Goal: Information Seeking & Learning: Check status

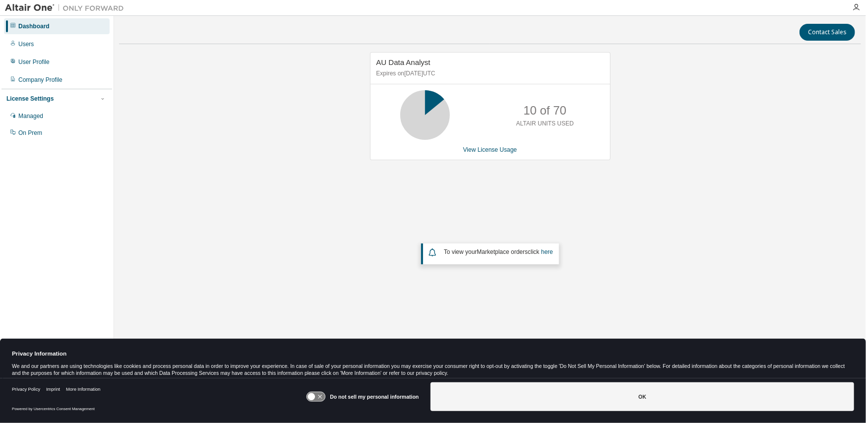
click at [274, 197] on div "AU Data Analyst Expires on September 26, 2025 UTC 10 of 70 ALTAIR UNITS USED Vi…" at bounding box center [490, 189] width 742 height 275
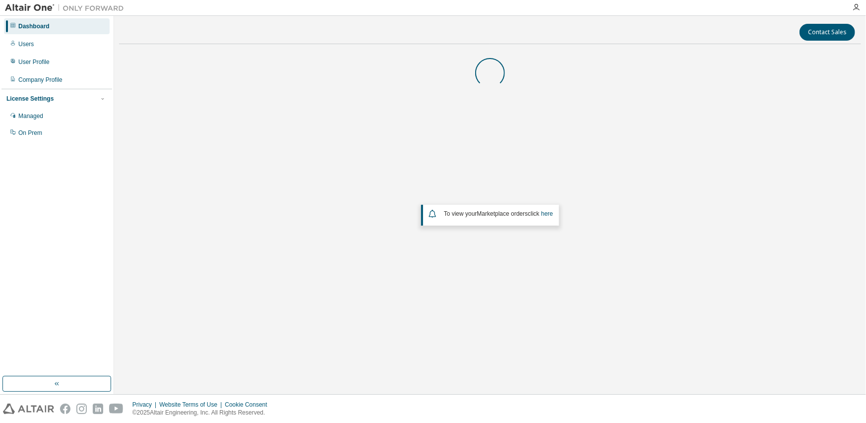
drag, startPoint x: 0, startPoint y: 0, endPoint x: 532, endPoint y: 184, distance: 563.4
click at [532, 184] on div "To view your Marketplace orders click here" at bounding box center [490, 189] width 742 height 275
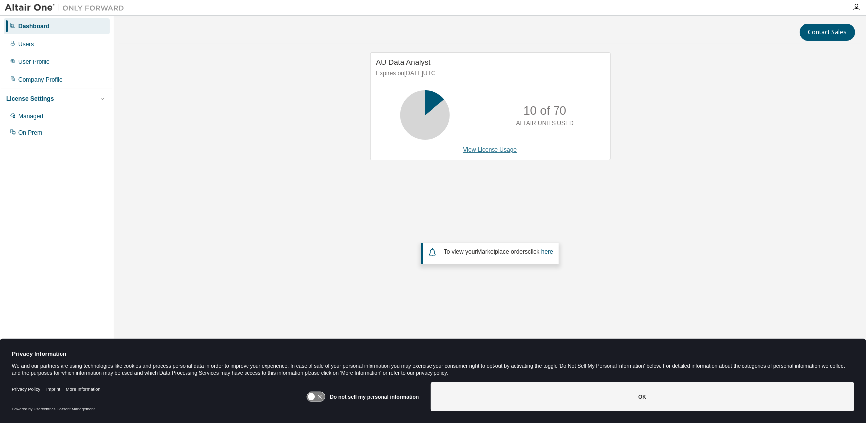
click at [486, 148] on link "View License Usage" at bounding box center [490, 149] width 54 height 7
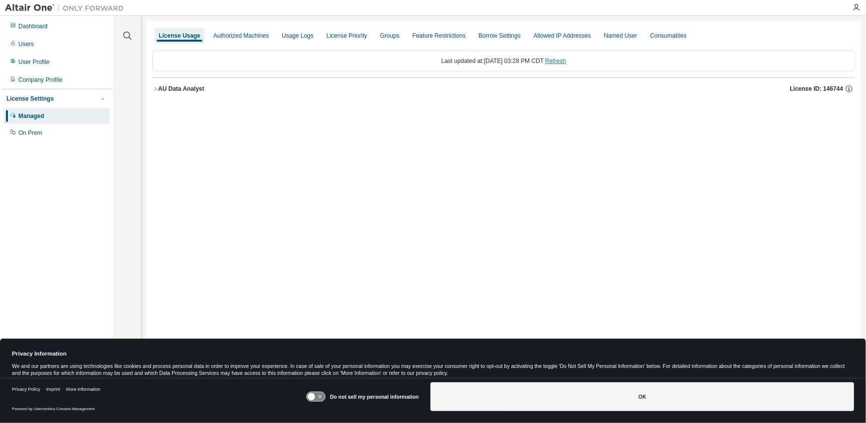
click at [566, 62] on link "Refresh" at bounding box center [555, 61] width 21 height 7
click at [610, 37] on div "Named User" at bounding box center [619, 36] width 33 height 8
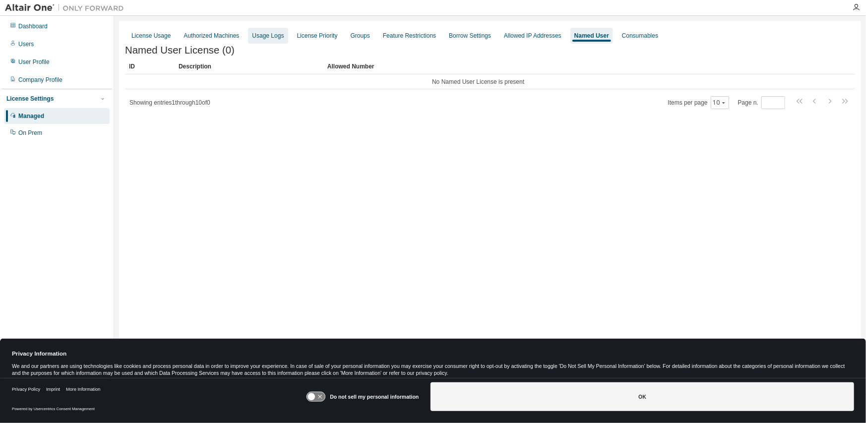
click at [263, 35] on div "Usage Logs" at bounding box center [268, 36] width 32 height 8
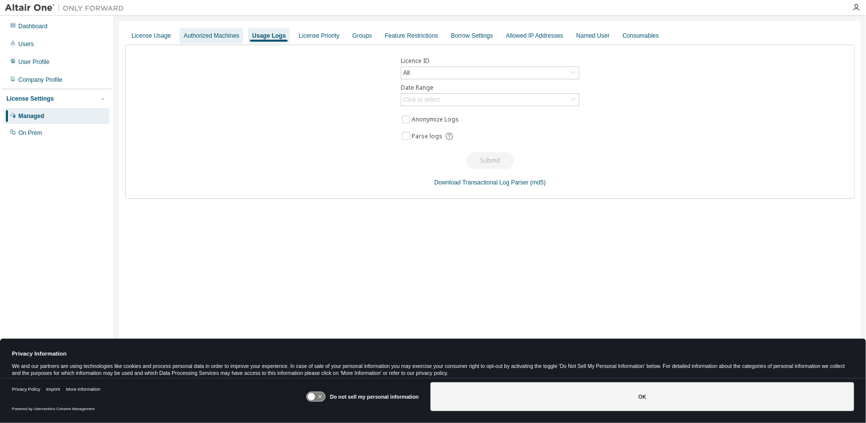
click at [201, 39] on div "Authorized Machines" at bounding box center [211, 36] width 56 height 8
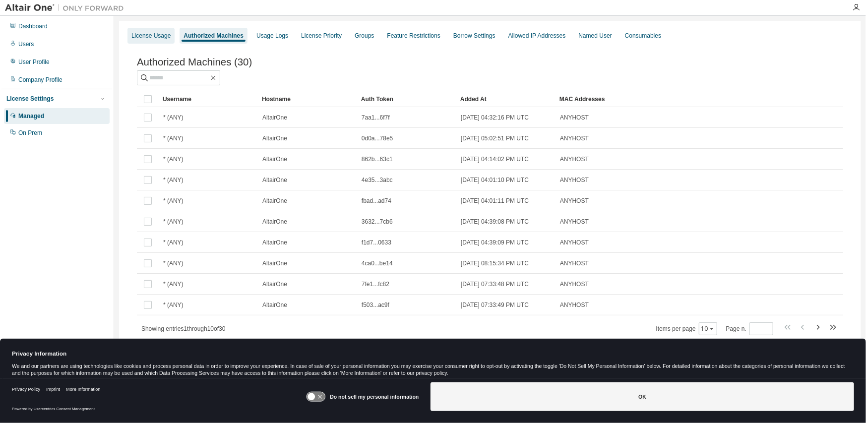
click at [157, 33] on div "License Usage" at bounding box center [150, 36] width 39 height 8
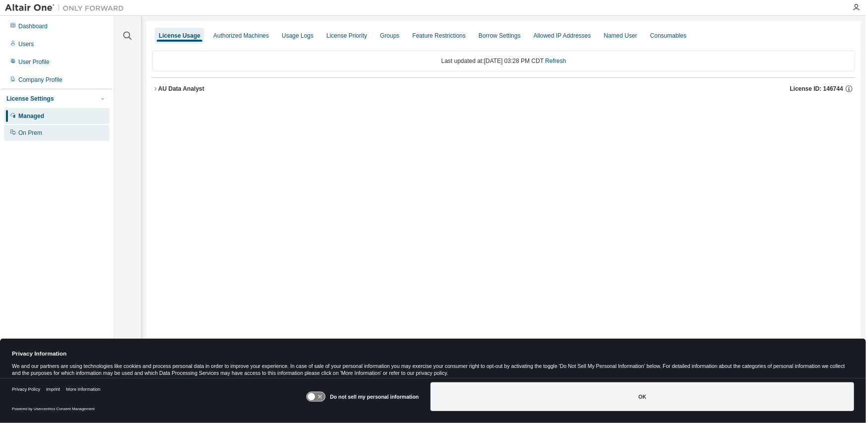
click at [27, 134] on div "On Prem" at bounding box center [30, 133] width 24 height 8
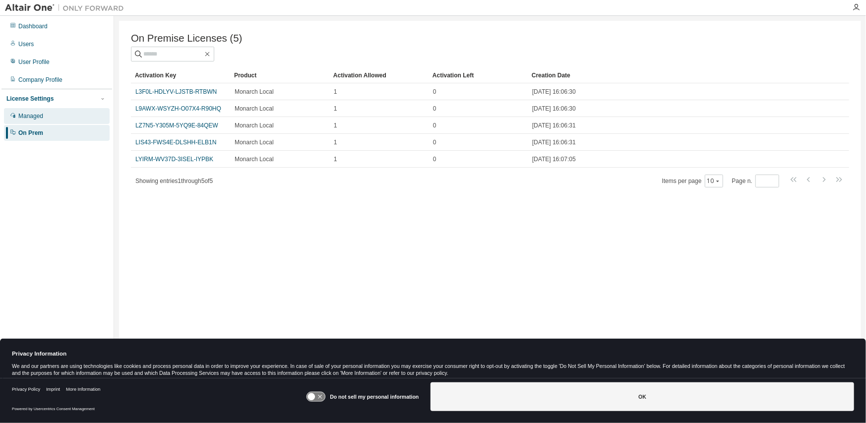
click at [29, 114] on div "Managed" at bounding box center [30, 116] width 25 height 8
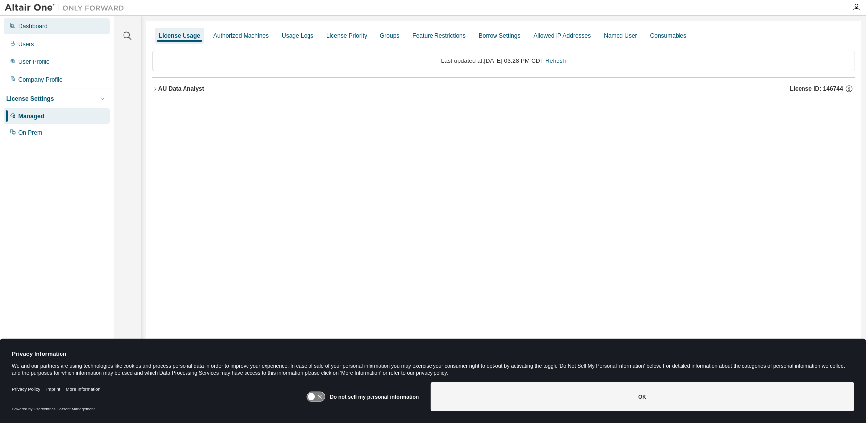
click at [33, 26] on div "Dashboard" at bounding box center [32, 26] width 29 height 8
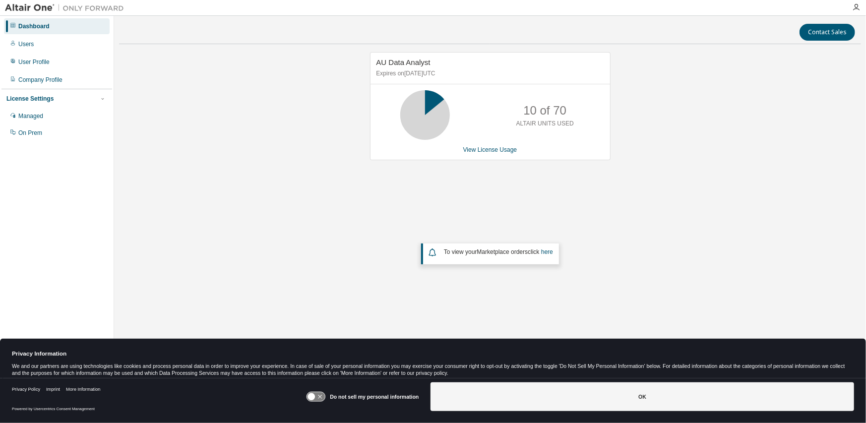
click at [323, 135] on div "AU Data Analyst Expires on [DATE] UTC 10 of 70 ALTAIR UNITS USED View License U…" at bounding box center [490, 189] width 742 height 275
click at [237, 158] on div "AU Data Analyst Expires on [DATE] UTC 10 of 70 ALTAIR UNITS USED View License U…" at bounding box center [490, 189] width 742 height 275
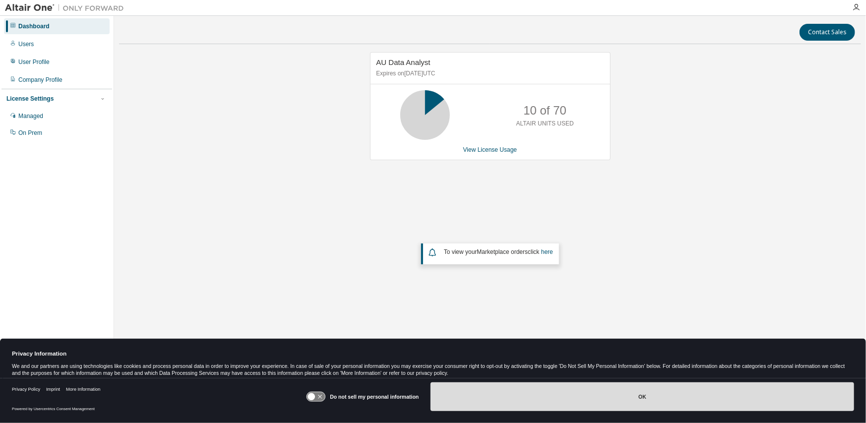
click at [634, 398] on button "OK" at bounding box center [641, 396] width 423 height 29
